Goal: Communication & Community: Answer question/provide support

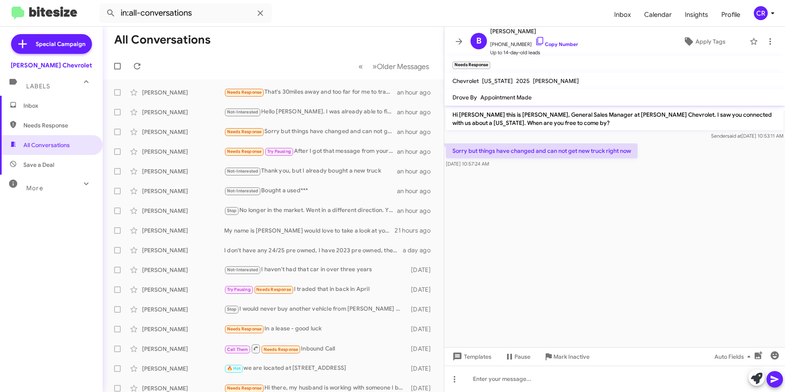
click at [51, 122] on span "Needs Response" at bounding box center [58, 125] width 70 height 8
type input "in:needs-response"
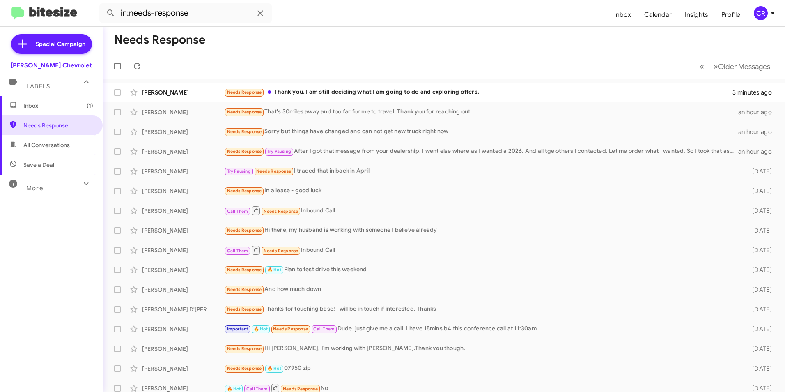
click at [54, 108] on span "Inbox (1)" at bounding box center [58, 105] width 70 height 8
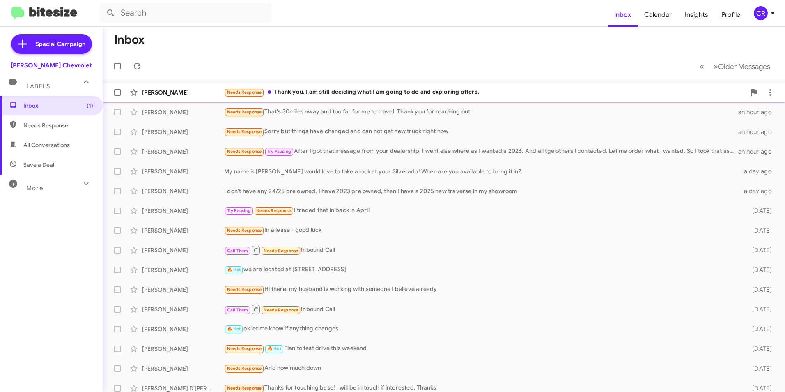
click at [297, 90] on div "Needs Response Thank you. I am still deciding what I am going to do and explori…" at bounding box center [485, 92] width 522 height 9
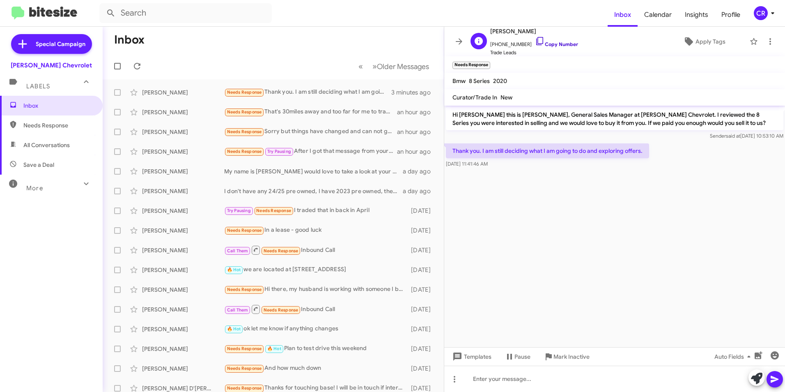
click at [554, 44] on link "Copy Number" at bounding box center [556, 44] width 43 height 6
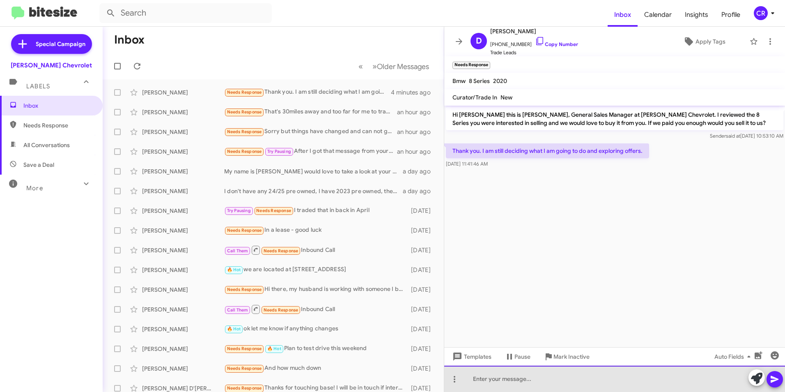
click at [521, 373] on div at bounding box center [614, 379] width 341 height 26
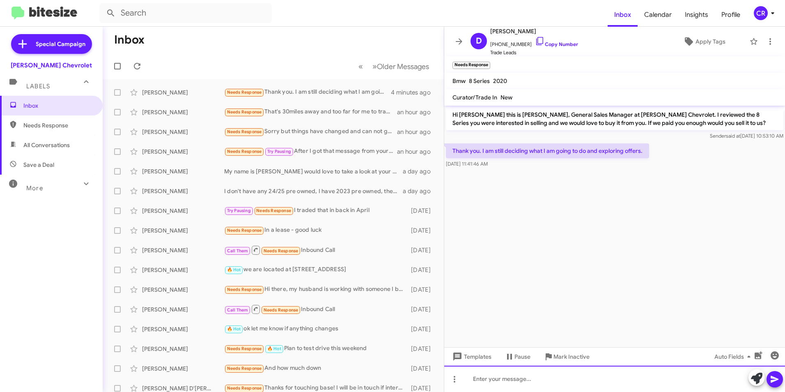
click at [508, 380] on div at bounding box center [614, 379] width 341 height 26
click at [776, 379] on icon at bounding box center [775, 379] width 10 height 10
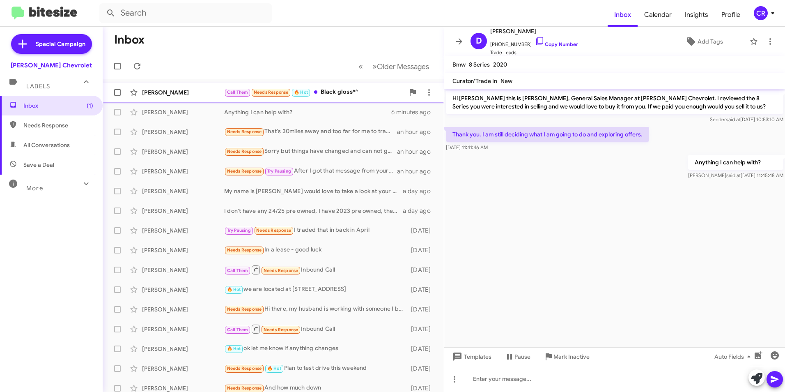
click at [332, 93] on div "Call Them Needs Response 🔥 Hot Black gloss*^" at bounding box center [314, 92] width 180 height 9
click at [348, 88] on div "Call Them Needs Response 🔥 Hot Black gloss*^" at bounding box center [314, 92] width 180 height 9
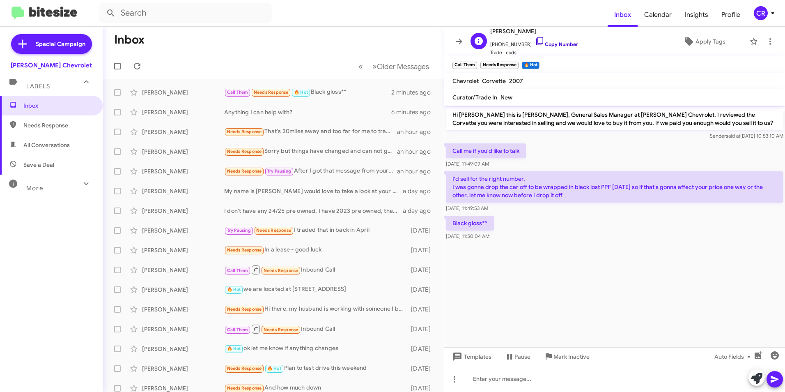
click at [544, 42] on link "Copy Number" at bounding box center [556, 44] width 43 height 6
